Goal: Navigation & Orientation: Find specific page/section

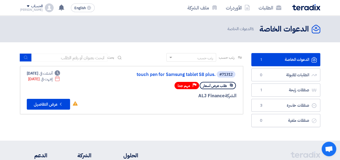
click at [303, 8] on img at bounding box center [306, 7] width 28 height 6
click at [300, 9] on img at bounding box center [306, 7] width 28 height 6
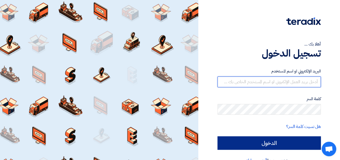
type input "[PERSON_NAME][EMAIL_ADDRESS][PERSON_NAME][DOMAIN_NAME]"
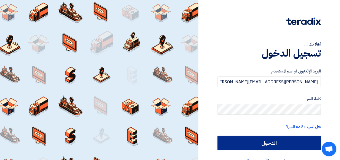
click at [284, 146] on input "الدخول" at bounding box center [268, 144] width 103 height 14
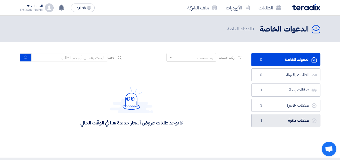
click at [298, 123] on link "صفقات ملغية صفقات ملغية 1" at bounding box center [285, 120] width 69 height 13
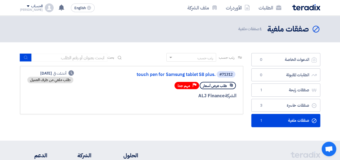
click at [306, 9] on img at bounding box center [306, 7] width 28 height 6
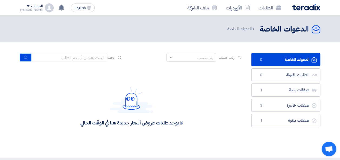
click at [309, 6] on img at bounding box center [306, 7] width 28 height 6
click at [292, 8] on img at bounding box center [306, 7] width 28 height 6
click at [217, 103] on div "لا يوجد طلبات عروض أسعار جديدة هنا في الوقت الحالي" at bounding box center [131, 106] width 223 height 81
